Goal: Information Seeking & Learning: Compare options

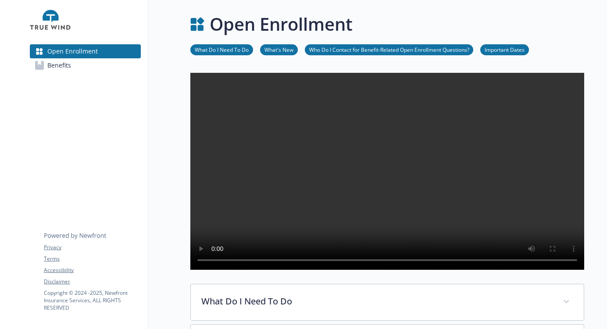
click at [54, 68] on span "Benefits" at bounding box center [59, 65] width 24 height 14
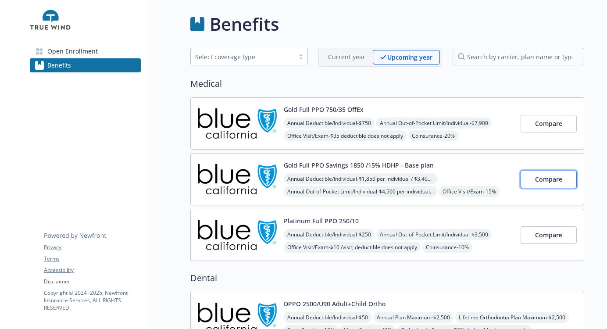
click at [541, 179] on span "Compare" at bounding box center [548, 179] width 27 height 8
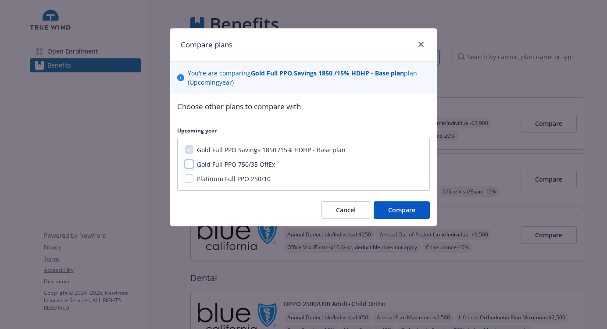
click at [190, 164] on input "Gold Full PPO 750/35 OffEx" at bounding box center [189, 164] width 9 height 9
checkbox input "true"
click at [189, 179] on input "Platinum Full PPO 250/10" at bounding box center [189, 178] width 9 height 9
checkbox input "true"
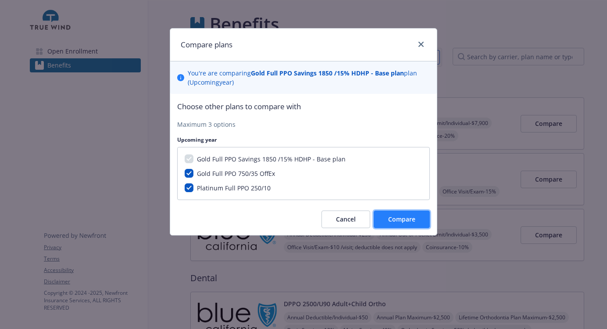
click at [394, 219] on span "Compare" at bounding box center [401, 219] width 27 height 8
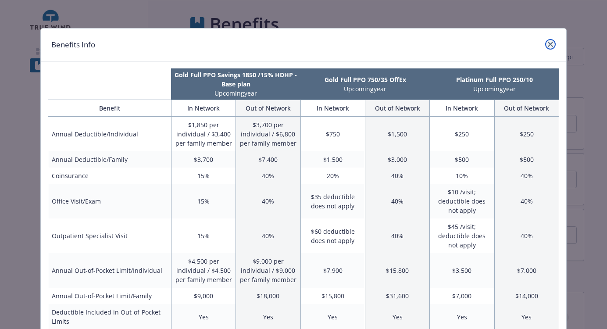
click at [549, 46] on icon "close" at bounding box center [550, 44] width 5 height 5
